Goal: Information Seeking & Learning: Learn about a topic

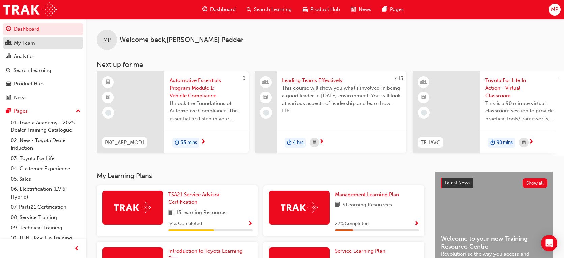
click at [54, 43] on div "My Team" at bounding box center [43, 43] width 74 height 8
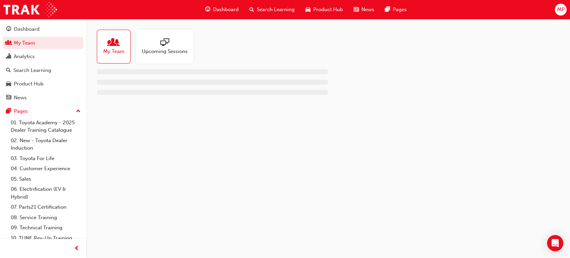
click at [115, 46] on span "people-icon" at bounding box center [113, 42] width 9 height 9
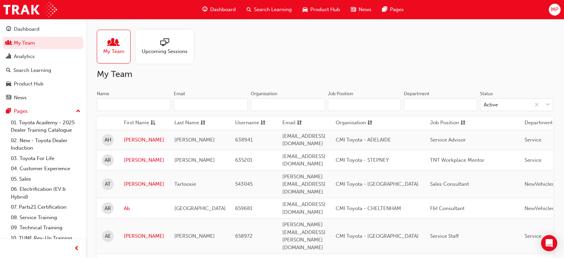
click at [148, 105] on input "Name" at bounding box center [134, 104] width 74 height 13
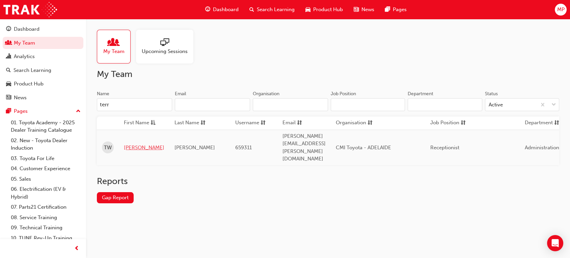
type input "terr"
click at [128, 144] on link "[PERSON_NAME]" at bounding box center [144, 148] width 40 height 8
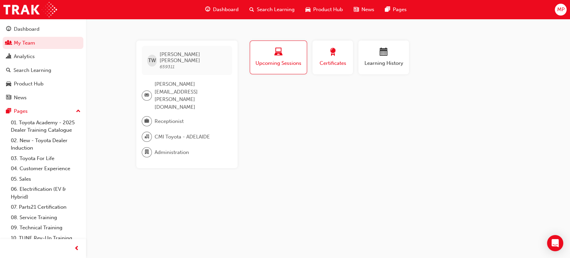
click at [337, 61] on span "Certificates" at bounding box center [333, 63] width 30 height 8
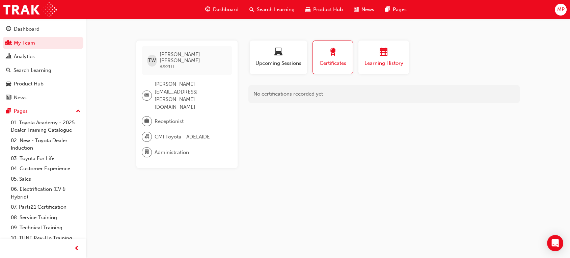
click at [375, 56] on div "button" at bounding box center [383, 53] width 40 height 10
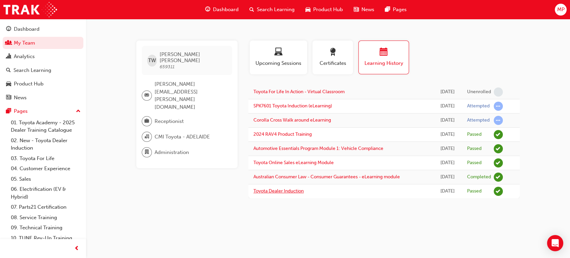
click at [277, 191] on link "Toyota Dealer Induction" at bounding box center [278, 191] width 50 height 6
